Goal: Information Seeking & Learning: Learn about a topic

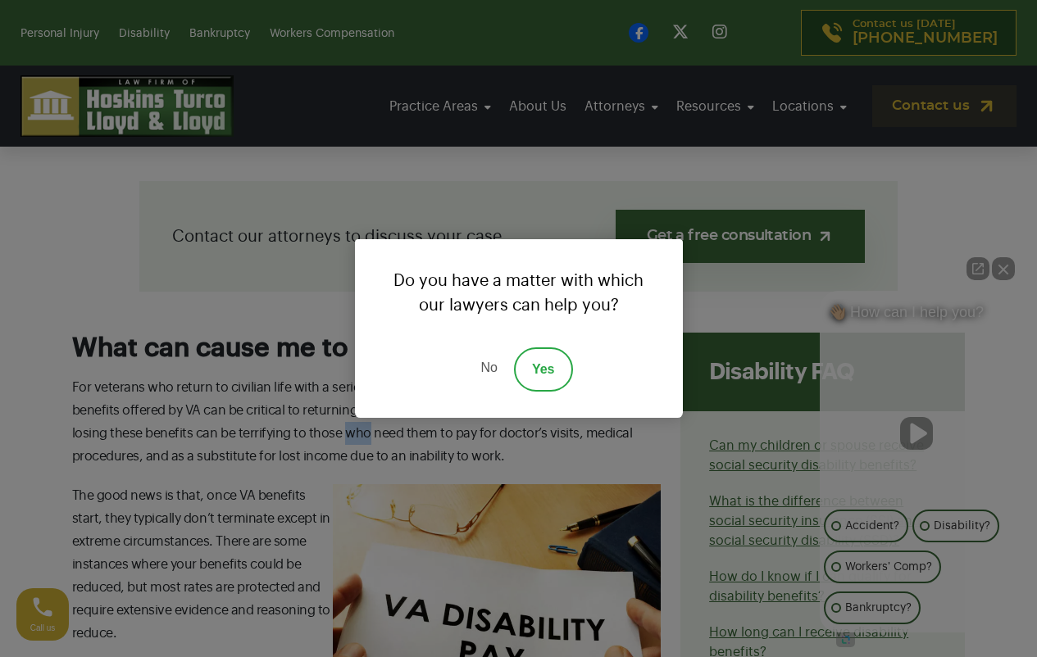
scroll to position [411, 0]
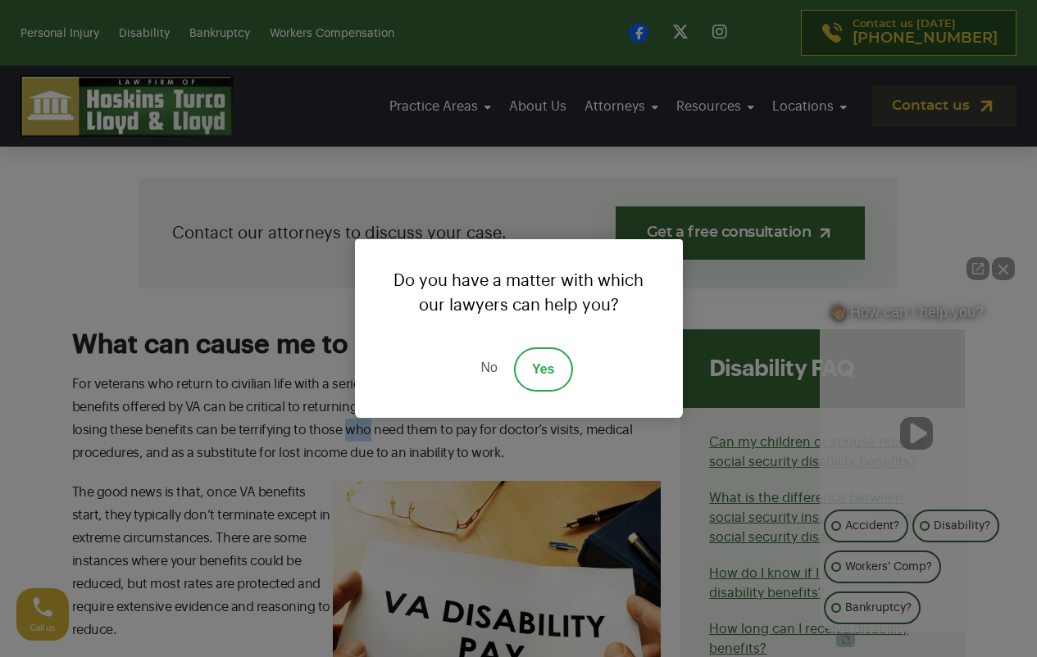
click at [488, 367] on link "No" at bounding box center [488, 369] width 49 height 44
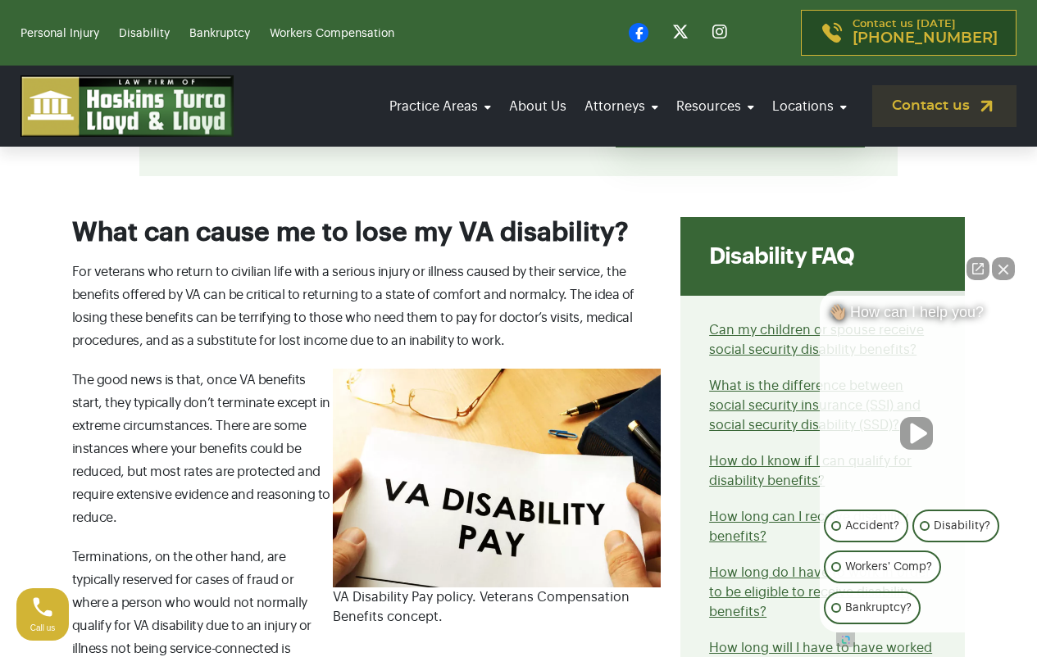
scroll to position [592, 0]
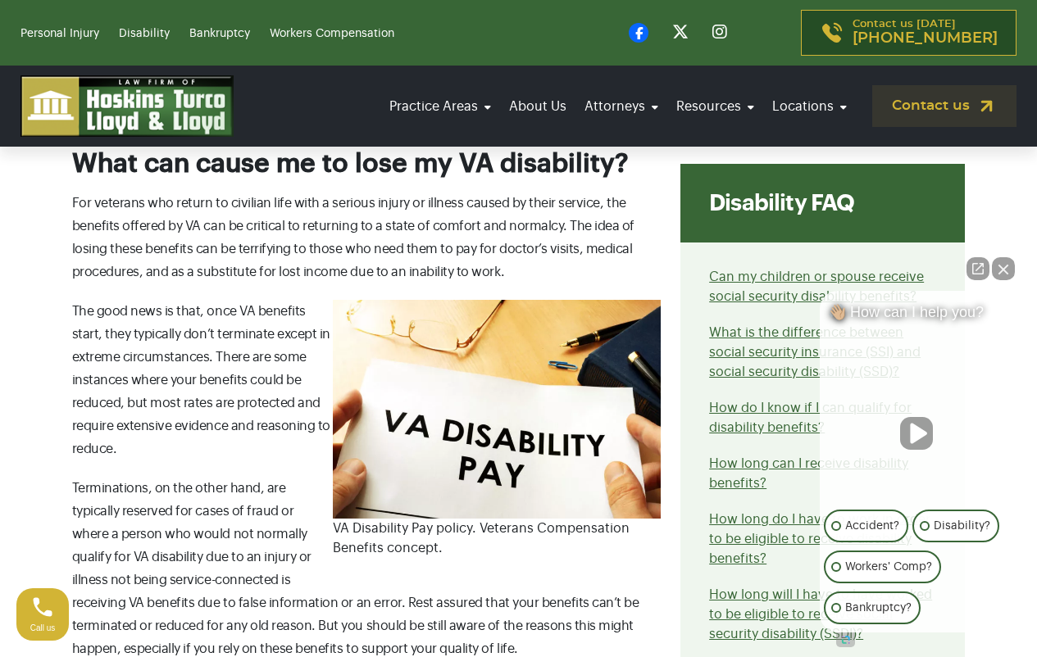
click at [495, 460] on img at bounding box center [497, 409] width 328 height 219
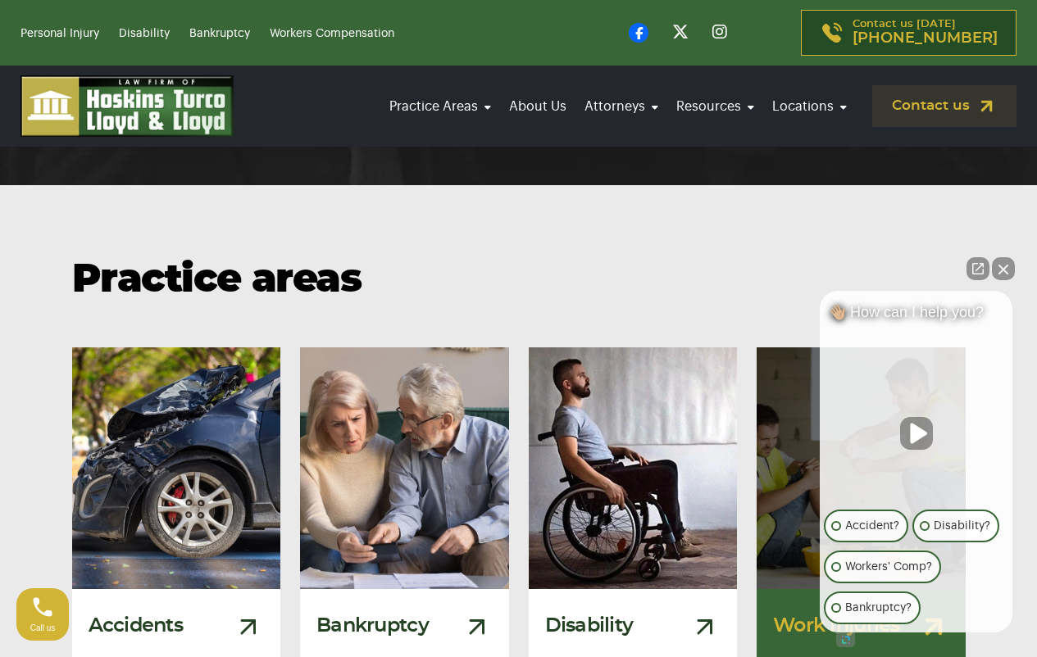
scroll to position [3974, 0]
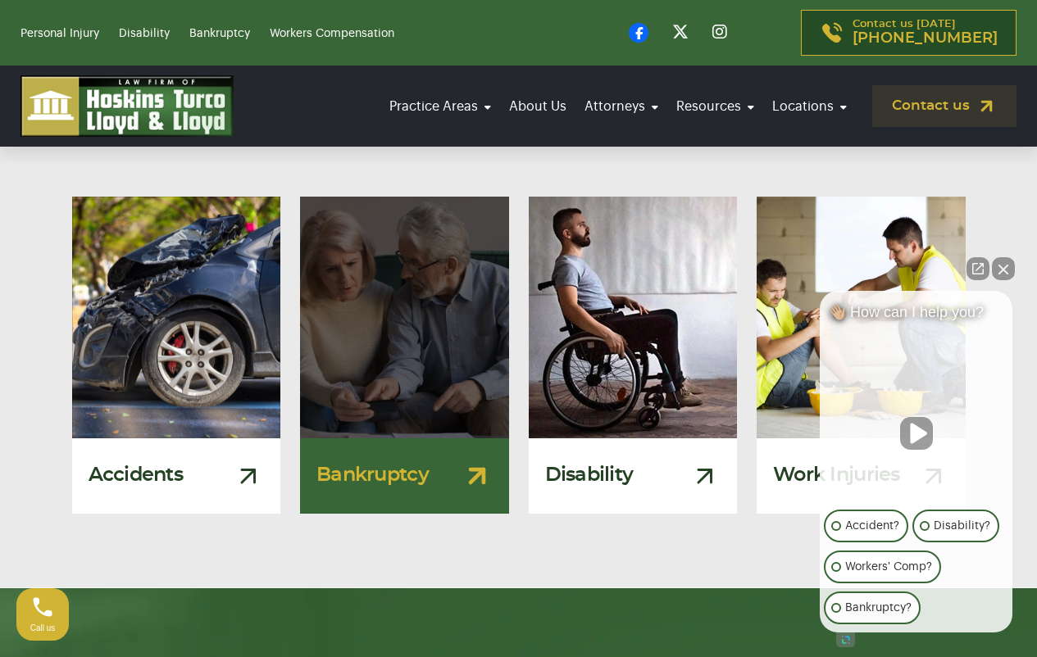
click at [403, 338] on img at bounding box center [403, 317] width 229 height 266
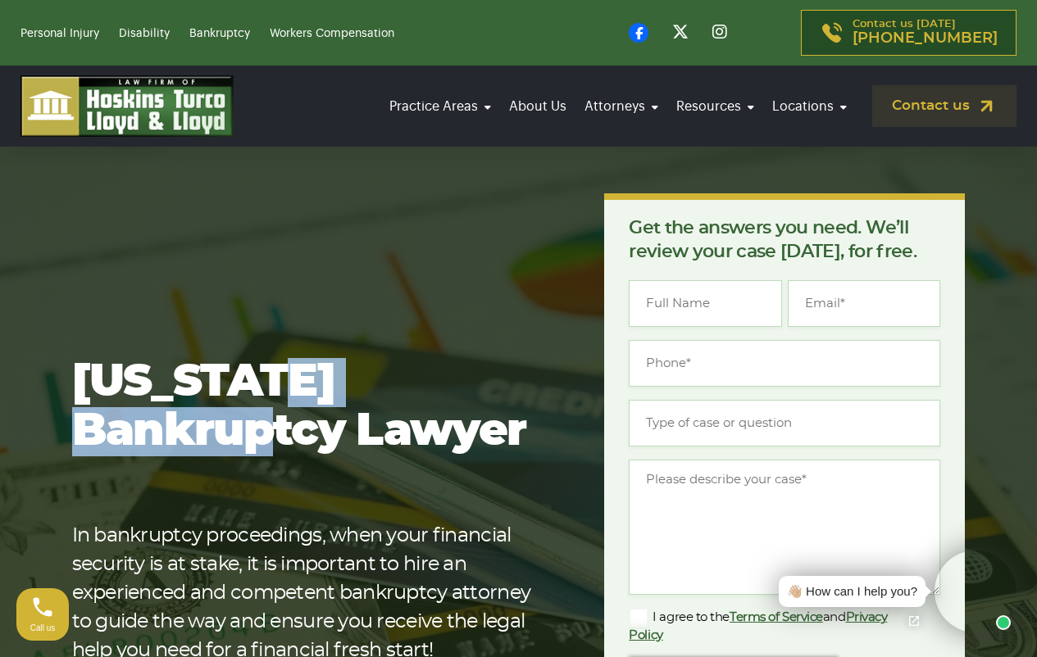
drag, startPoint x: 486, startPoint y: 362, endPoint x: 419, endPoint y: 366, distance: 67.3
click at [131, 137] on img at bounding box center [126, 105] width 213 height 61
